Goal: Entertainment & Leisure: Consume media (video, audio)

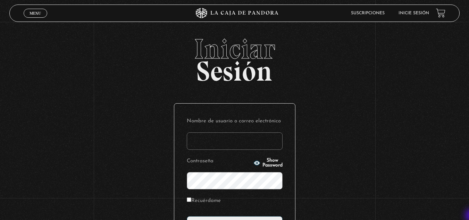
type input "[EMAIL_ADDRESS][DOMAIN_NAME]"
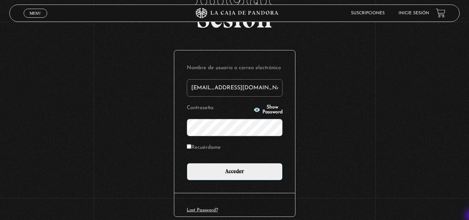
scroll to position [69, 0]
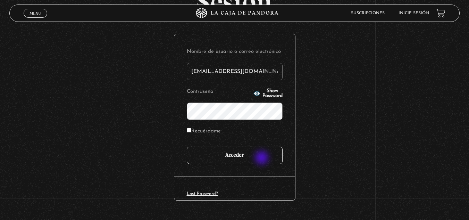
click at [262, 158] on input "Acceder" at bounding box center [235, 154] width 96 height 17
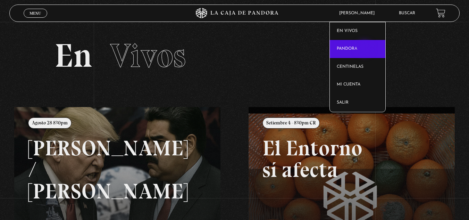
click at [365, 49] on link "Pandora" at bounding box center [358, 49] width 56 height 18
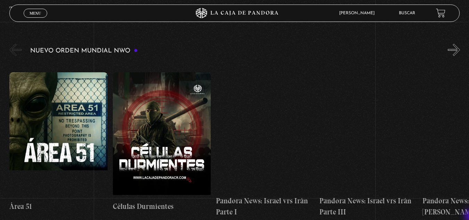
scroll to position [486, 0]
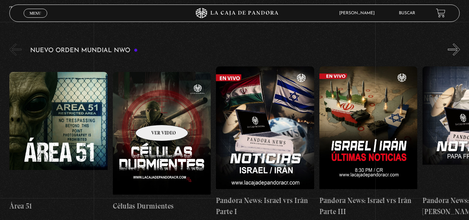
click at [153, 114] on figure at bounding box center [162, 134] width 98 height 125
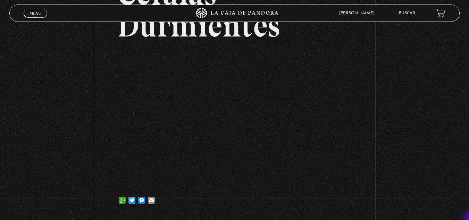
scroll to position [83, 0]
